Goal: Task Accomplishment & Management: Manage account settings

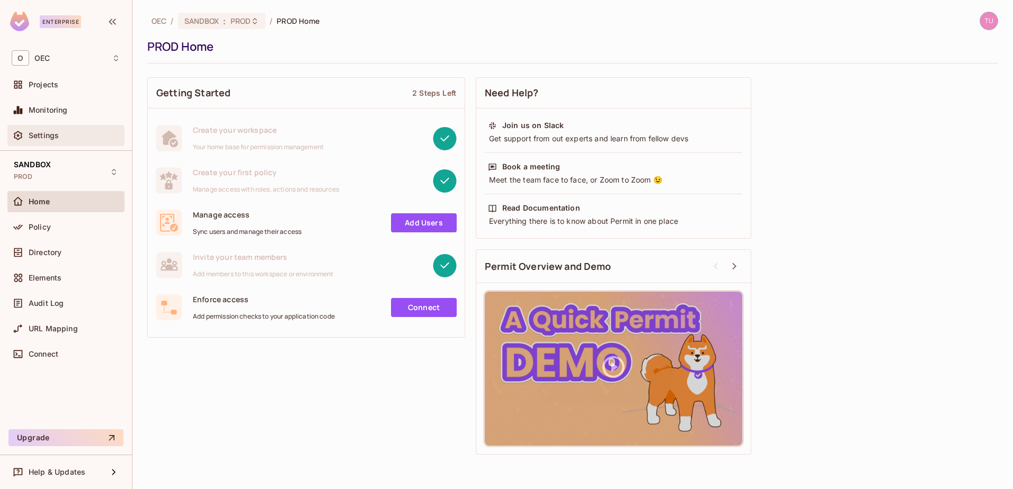
click at [50, 139] on span "Settings" at bounding box center [44, 135] width 30 height 8
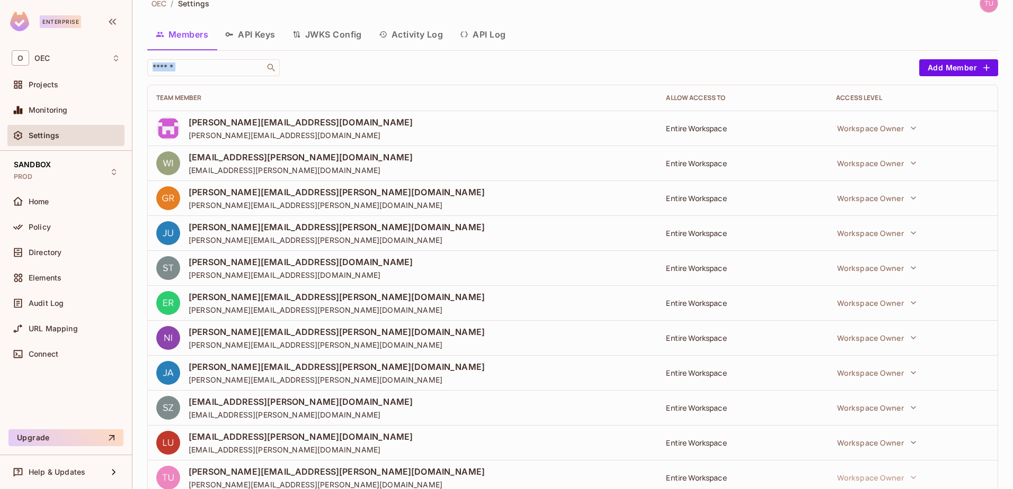
scroll to position [13, 0]
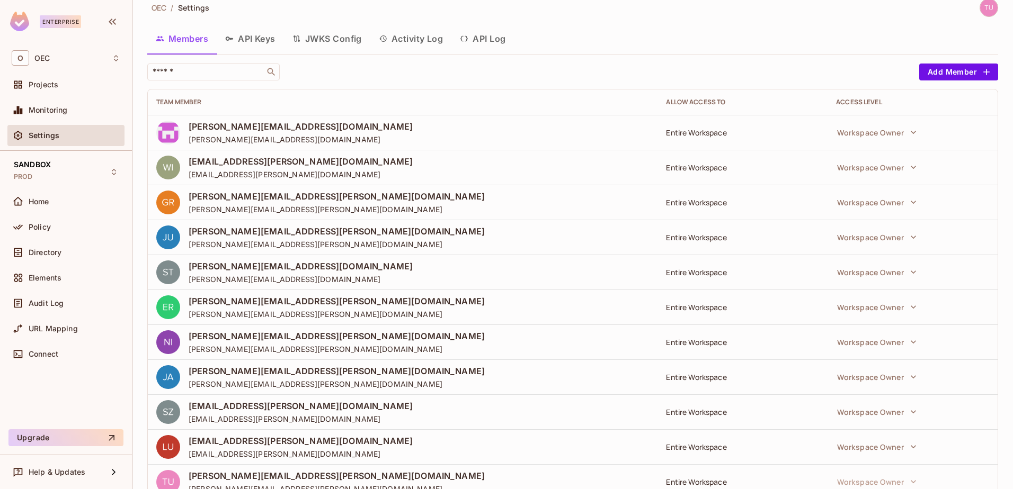
drag, startPoint x: 962, startPoint y: 457, endPoint x: 144, endPoint y: 100, distance: 893.1
click at [144, 100] on div "OEC / Settings Members API Keys JWKS Config Activity Log API Log ​ Add Member T…" at bounding box center [572, 244] width 880 height 489
click at [481, 64] on div "​" at bounding box center [530, 72] width 766 height 17
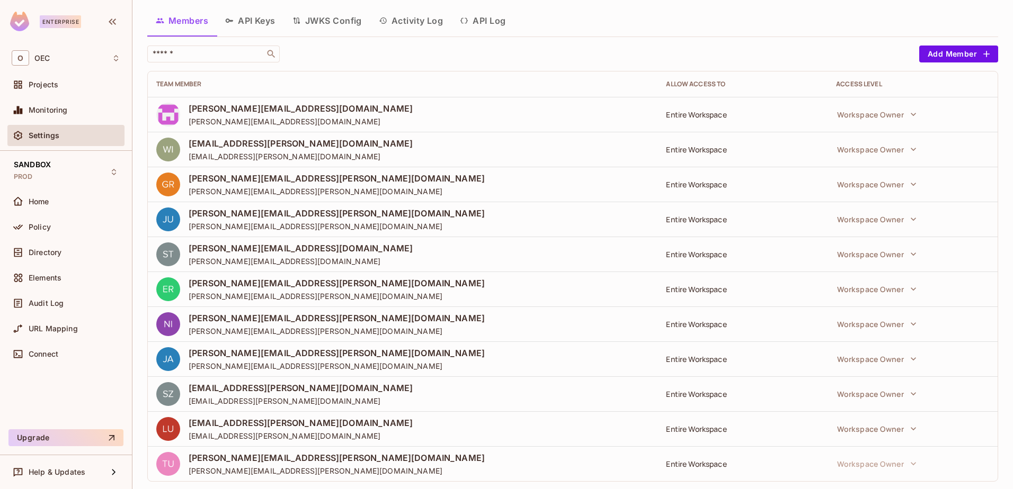
scroll to position [47, 0]
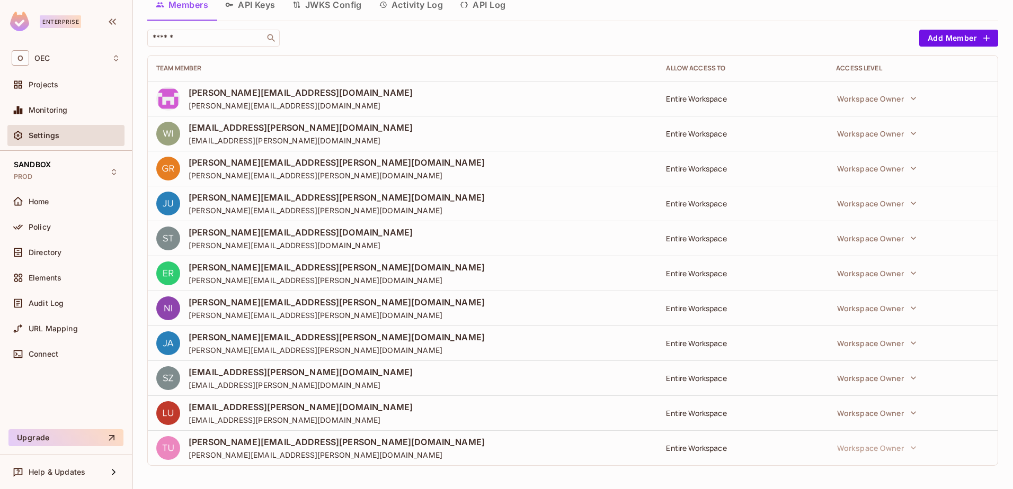
click at [56, 424] on div "SANDBOX PROD Home Policy Directory Elements Audit Log URL Mapping Connect" at bounding box center [66, 290] width 132 height 279
click at [53, 56] on div "O OEC" at bounding box center [66, 57] width 109 height 15
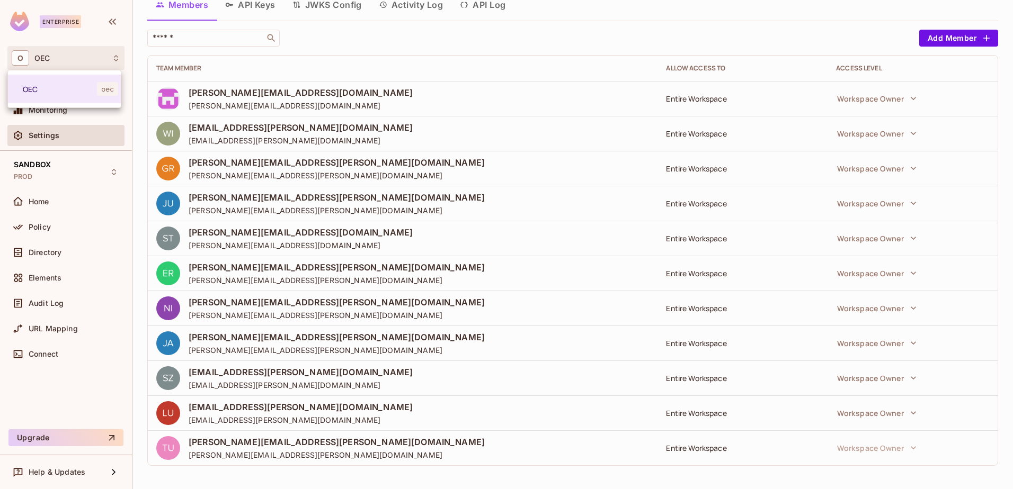
click at [53, 56] on div at bounding box center [506, 244] width 1013 height 489
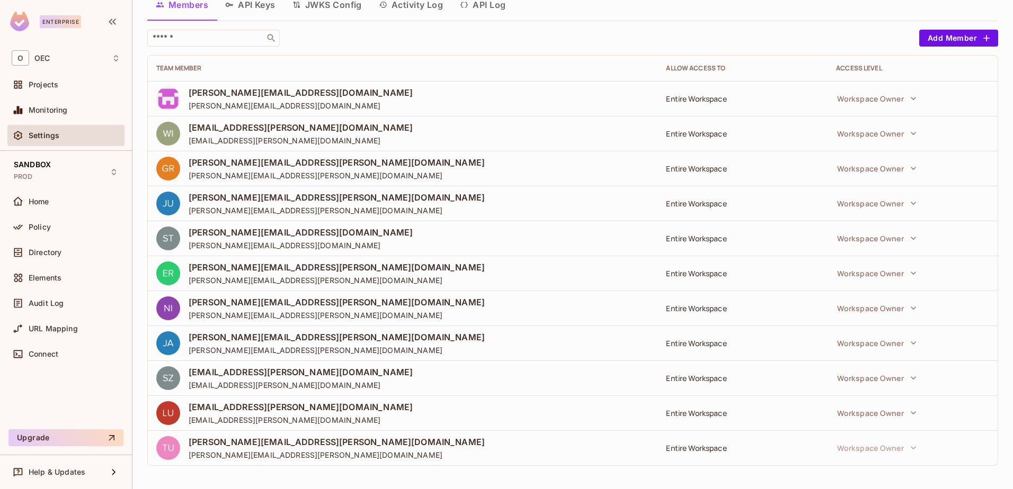
click at [51, 131] on span "Settings" at bounding box center [44, 135] width 31 height 8
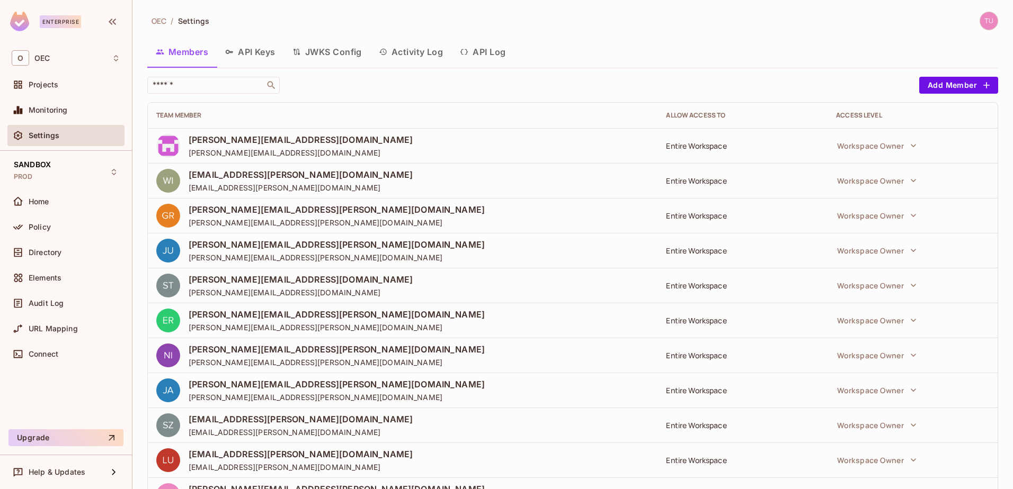
click at [980, 21] on img at bounding box center [988, 20] width 17 height 17
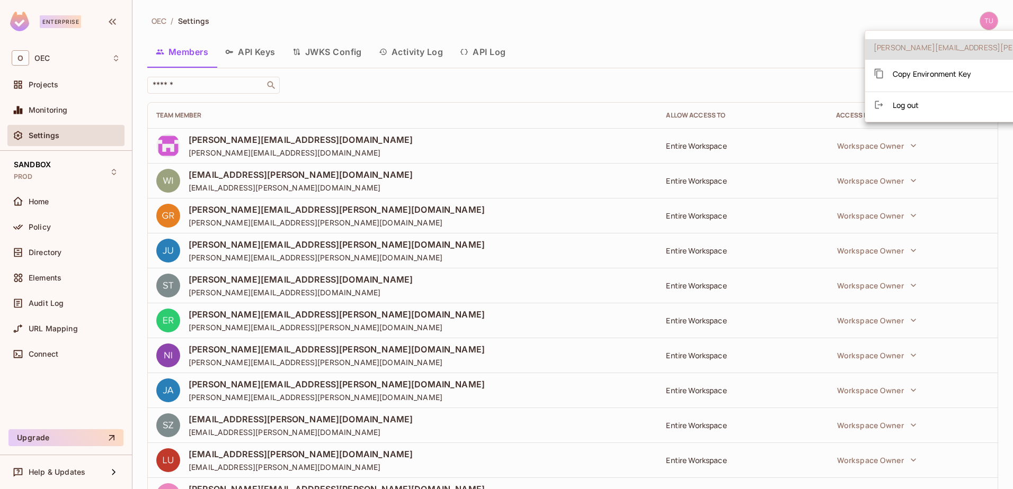
click at [414, 86] on div at bounding box center [506, 244] width 1013 height 489
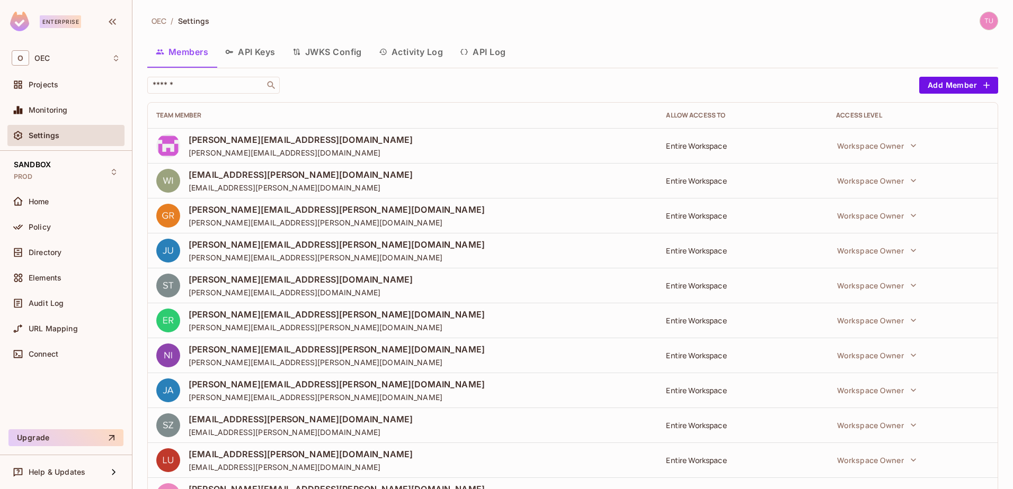
scroll to position [47, 0]
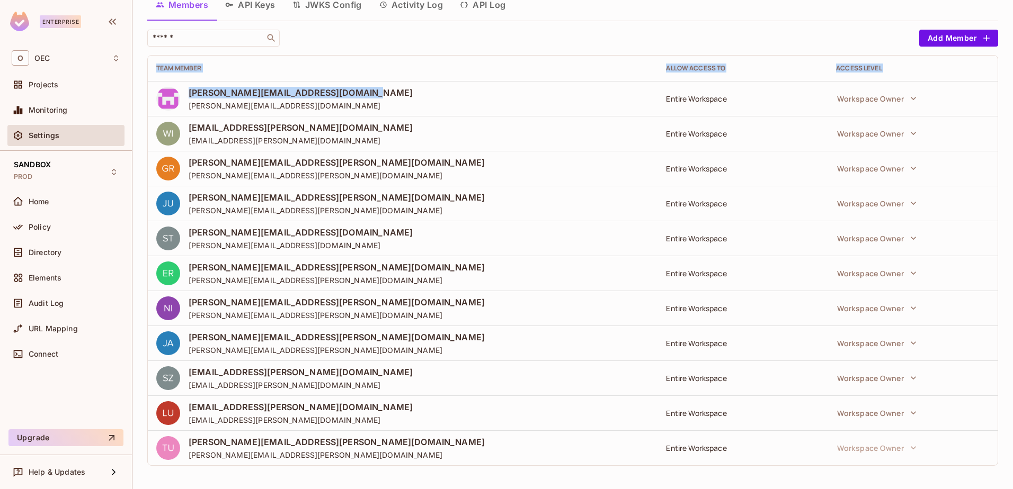
drag, startPoint x: 380, startPoint y: 92, endPoint x: 147, endPoint y: 88, distance: 233.1
click at [147, 88] on div "OEC / Settings Members API Keys JWKS Config Activity Log API Log ​ Add Member T…" at bounding box center [572, 244] width 880 height 489
click at [398, 69] on div "Team Member" at bounding box center [402, 68] width 493 height 8
drag, startPoint x: 393, startPoint y: 89, endPoint x: 174, endPoint y: 88, distance: 218.7
click at [174, 88] on div "[PERSON_NAME][EMAIL_ADDRESS][DOMAIN_NAME] [PERSON_NAME][EMAIL_ADDRESS][DOMAIN_N…" at bounding box center [402, 99] width 493 height 24
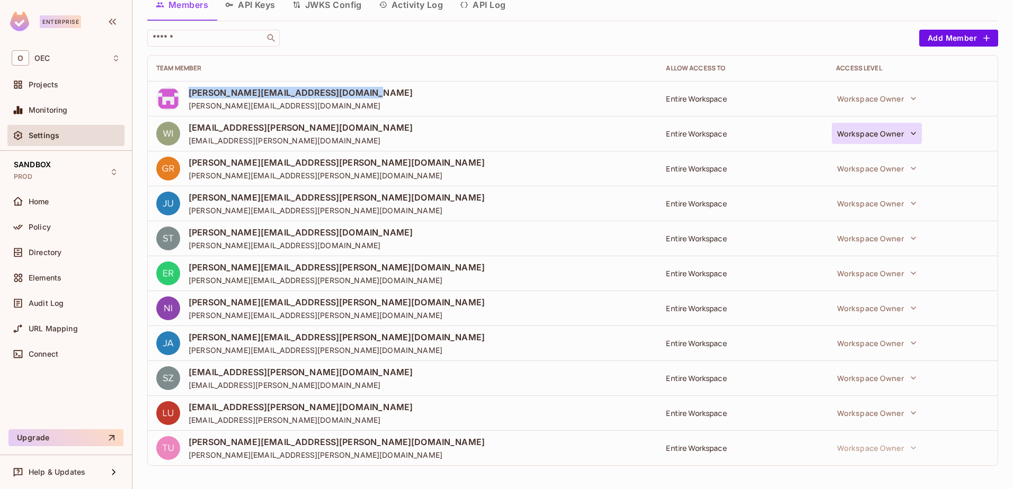
copy span "[PERSON_NAME][EMAIL_ADDRESS][DOMAIN_NAME]"
click at [909, 100] on icon "button" at bounding box center [913, 98] width 11 height 11
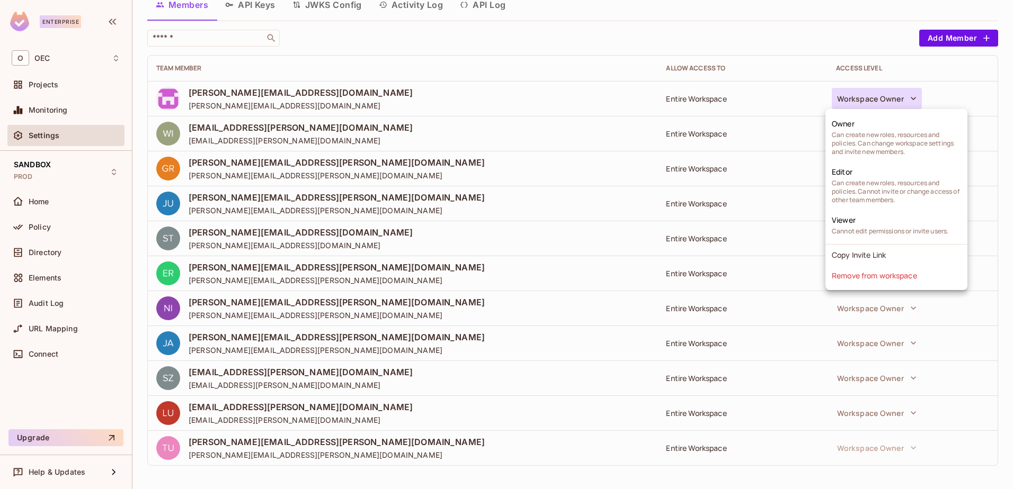
click at [599, 46] on div at bounding box center [506, 244] width 1013 height 489
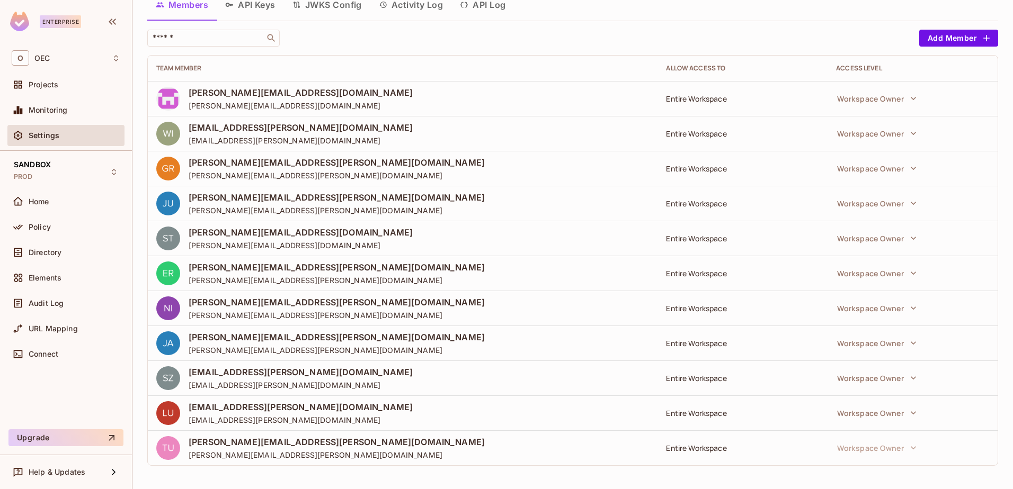
click at [22, 21] on img at bounding box center [19, 22] width 19 height 20
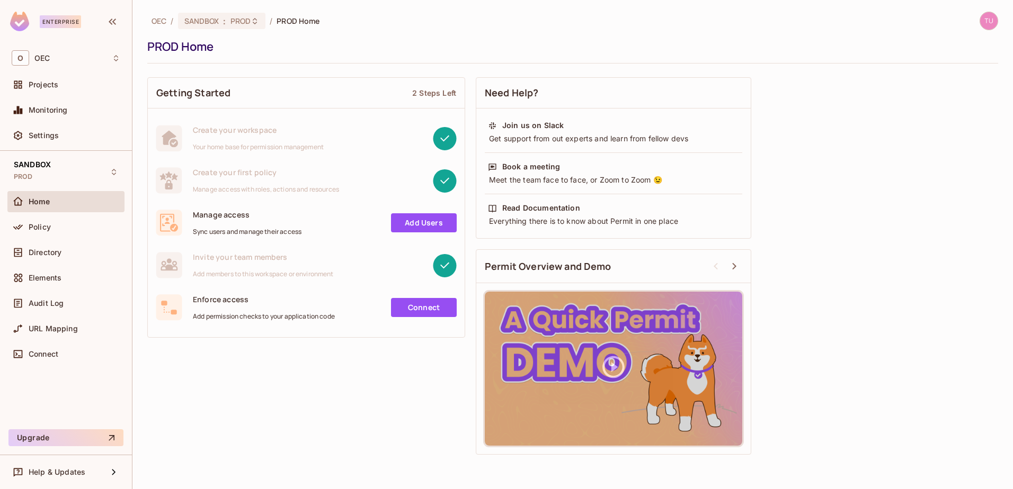
click at [989, 21] on img at bounding box center [988, 20] width 17 height 17
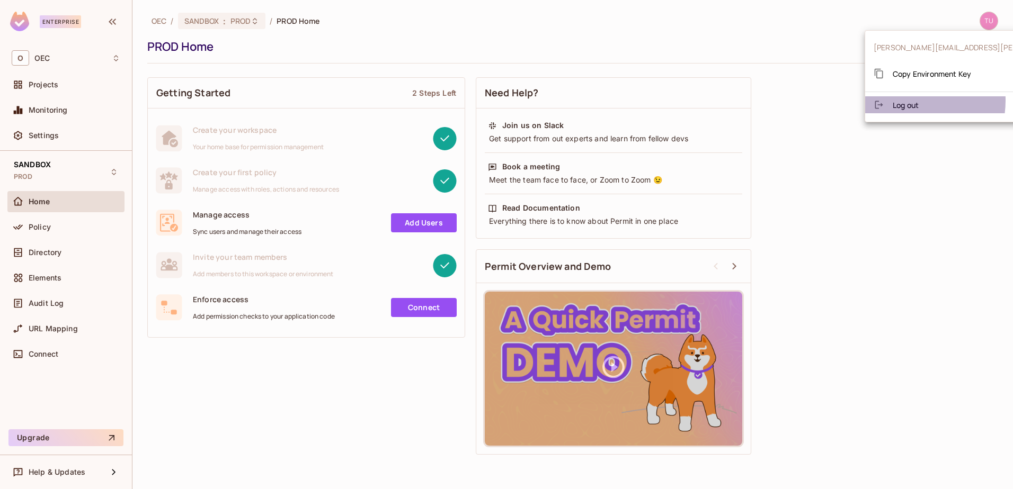
click at [907, 101] on span "Log out" at bounding box center [905, 105] width 26 height 10
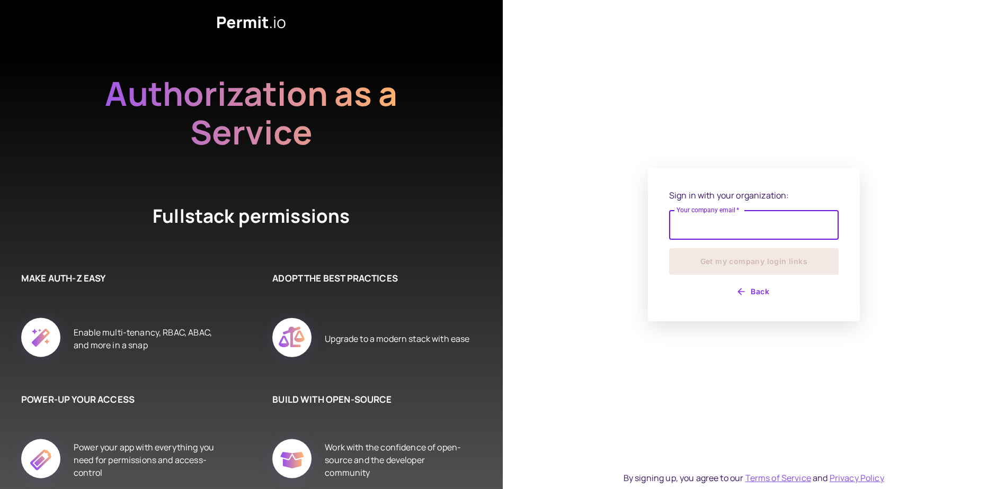
click at [760, 233] on input "Your company email   *" at bounding box center [753, 225] width 169 height 30
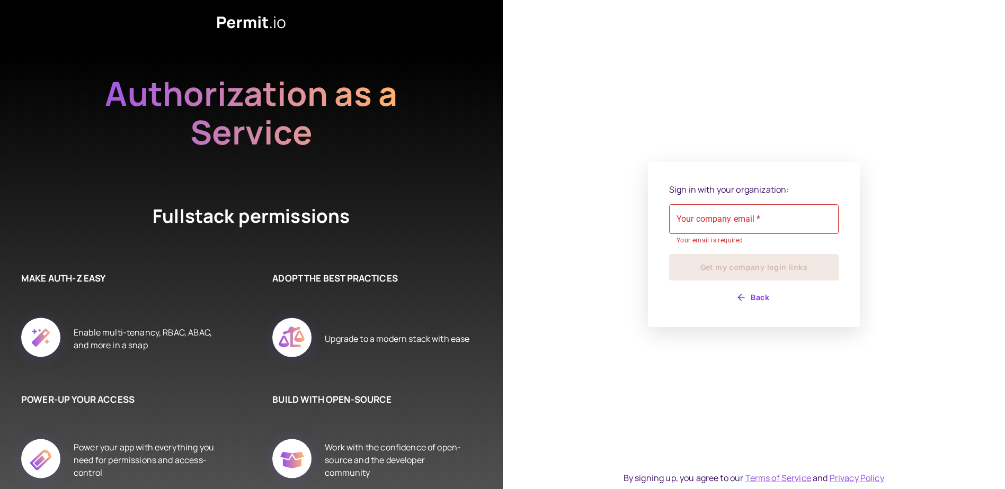
click at [573, 367] on div "Sign in with your organization: Your company email   * Your company email   * Y…" at bounding box center [754, 244] width 503 height 489
click at [756, 227] on input "Your company email   *" at bounding box center [753, 219] width 169 height 30
type input "*"
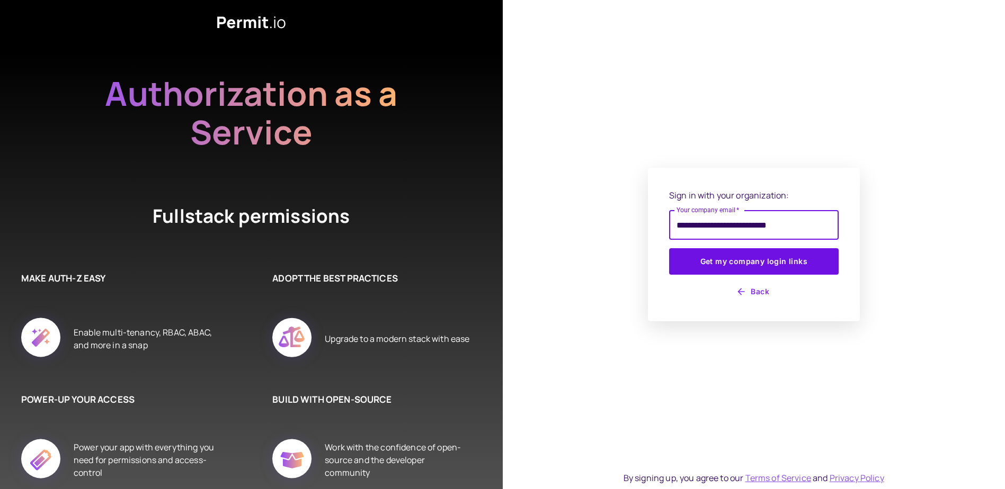
type input "**********"
